Goal: Task Accomplishment & Management: Use online tool/utility

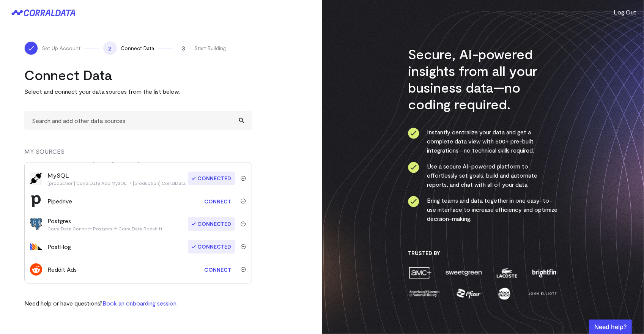
scroll to position [133, 0]
click at [241, 246] on img "submit" at bounding box center [243, 245] width 5 height 5
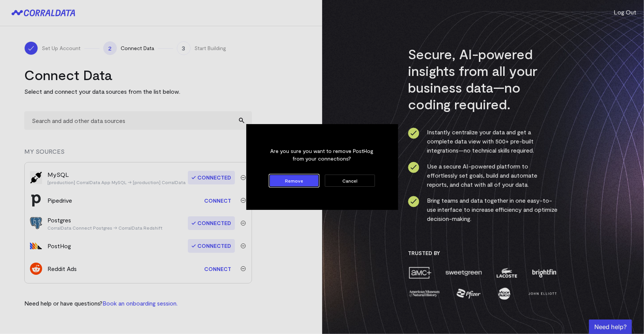
click at [294, 182] on button "Remove" at bounding box center [295, 181] width 50 height 12
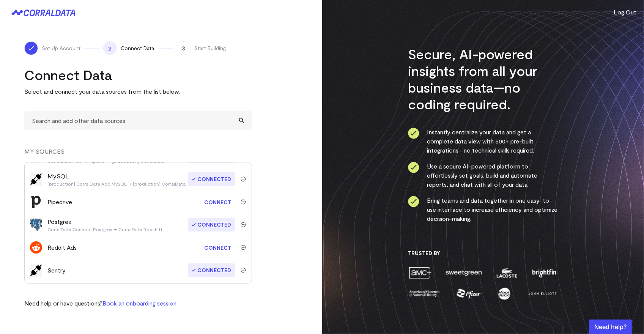
scroll to position [126, 0]
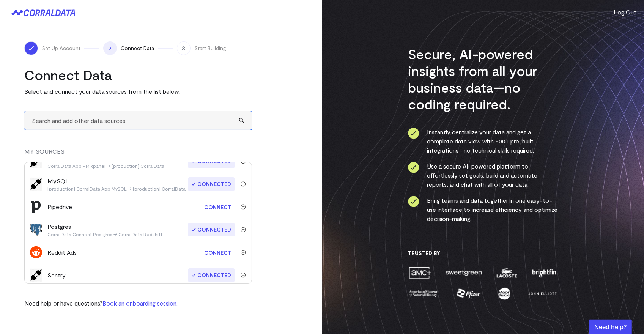
click at [101, 123] on input "text" at bounding box center [138, 120] width 228 height 19
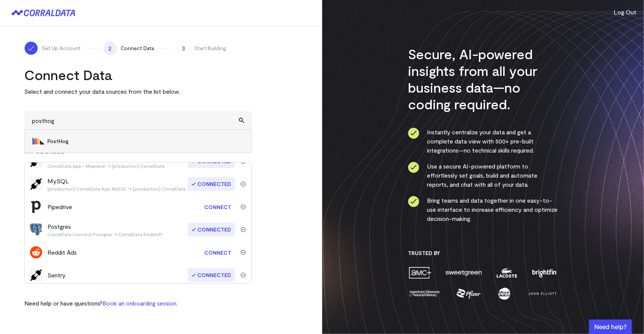
click at [76, 139] on span "PostHog" at bounding box center [145, 141] width 197 height 8
type input "PostHog"
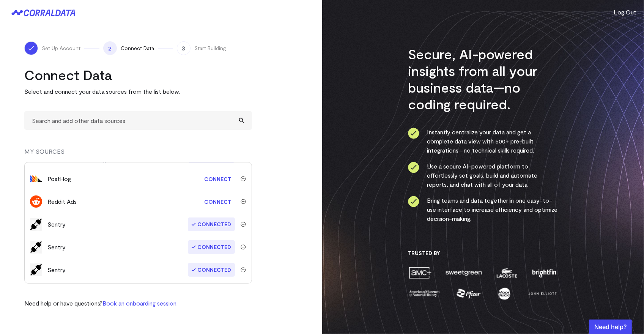
scroll to position [144, 0]
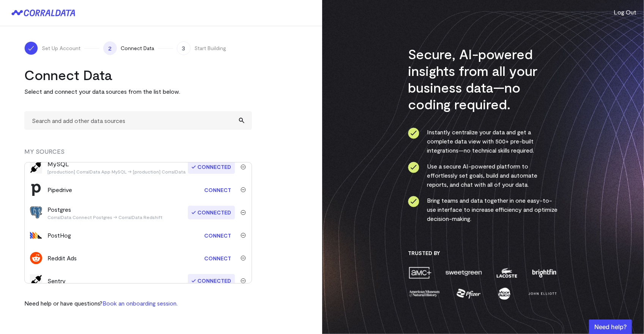
click at [219, 237] on link "Connect" at bounding box center [218, 236] width 35 height 14
